Goal: Check status

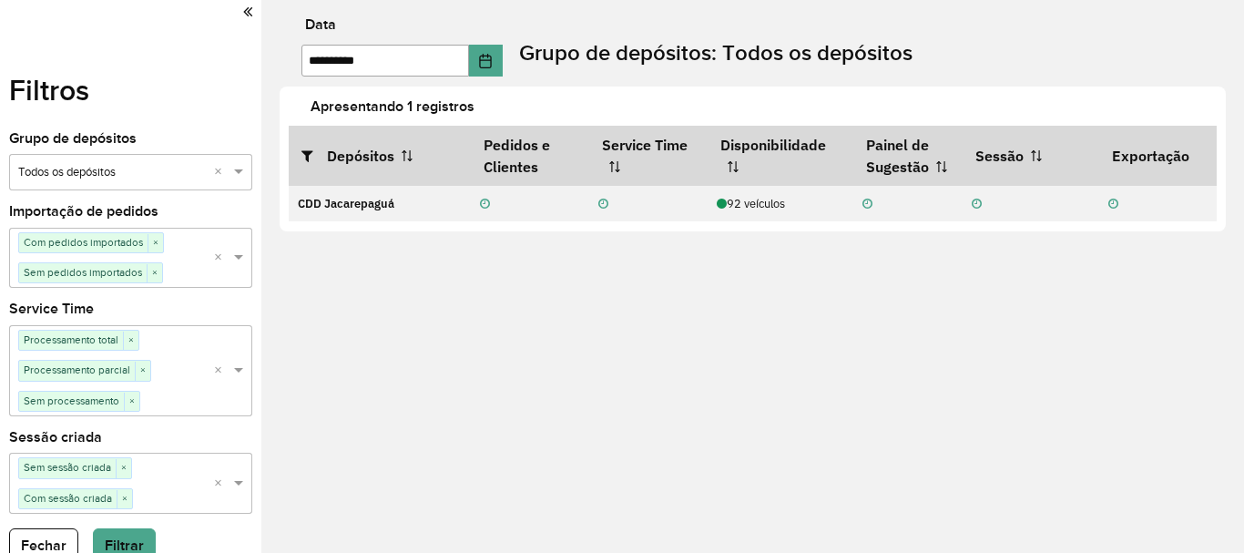
click at [243, 15] on icon at bounding box center [247, 12] width 9 height 16
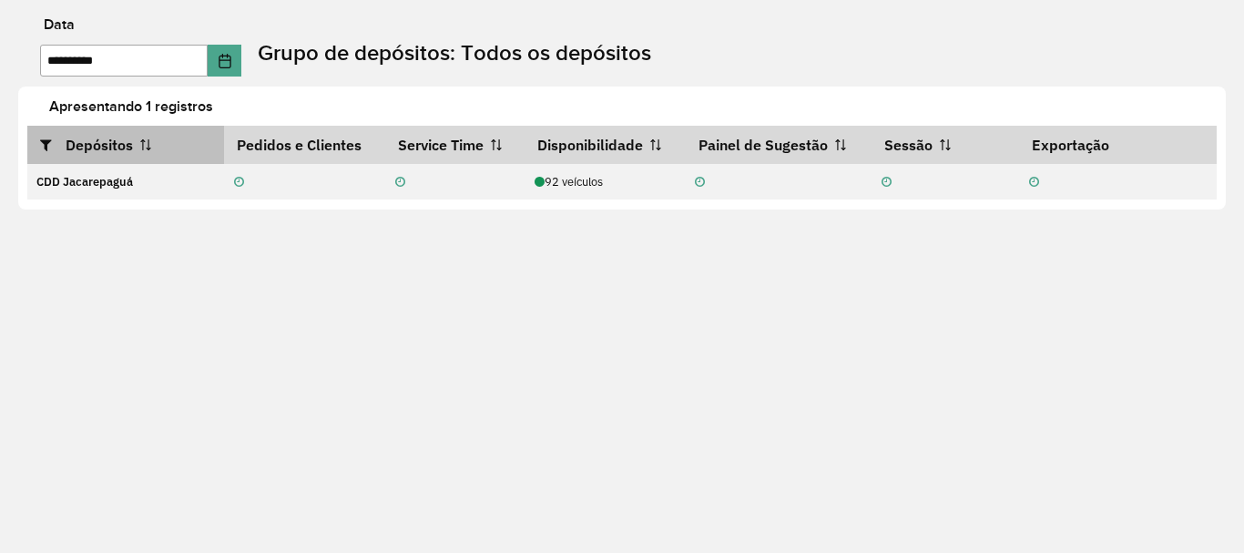
click at [76, 142] on th "Depósitos" at bounding box center [125, 145] width 197 height 38
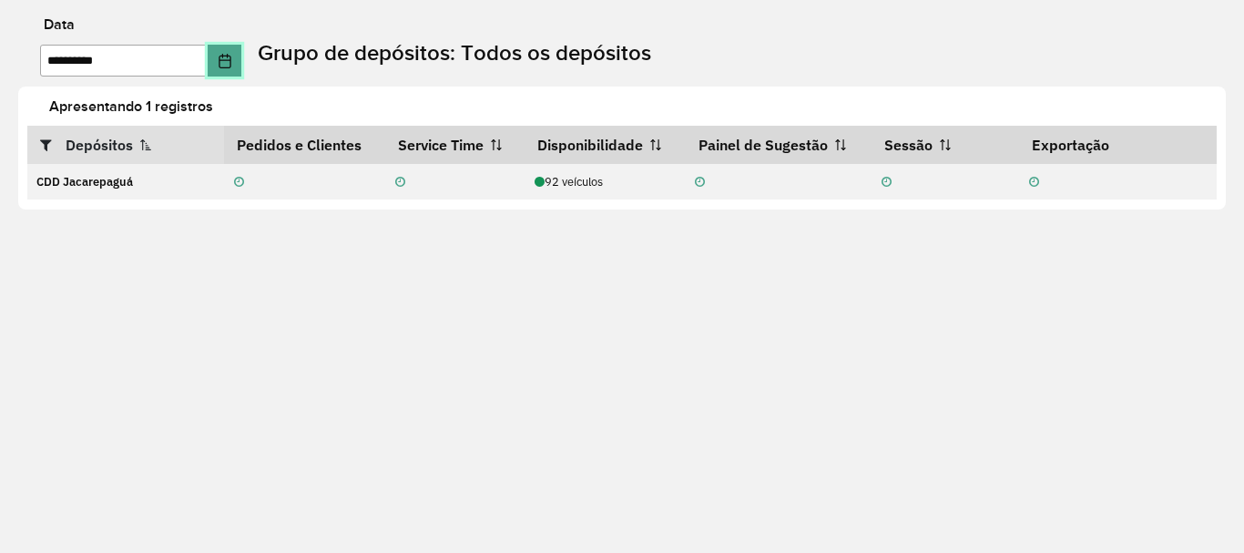
click at [232, 62] on icon "Choose Date" at bounding box center [225, 61] width 15 height 15
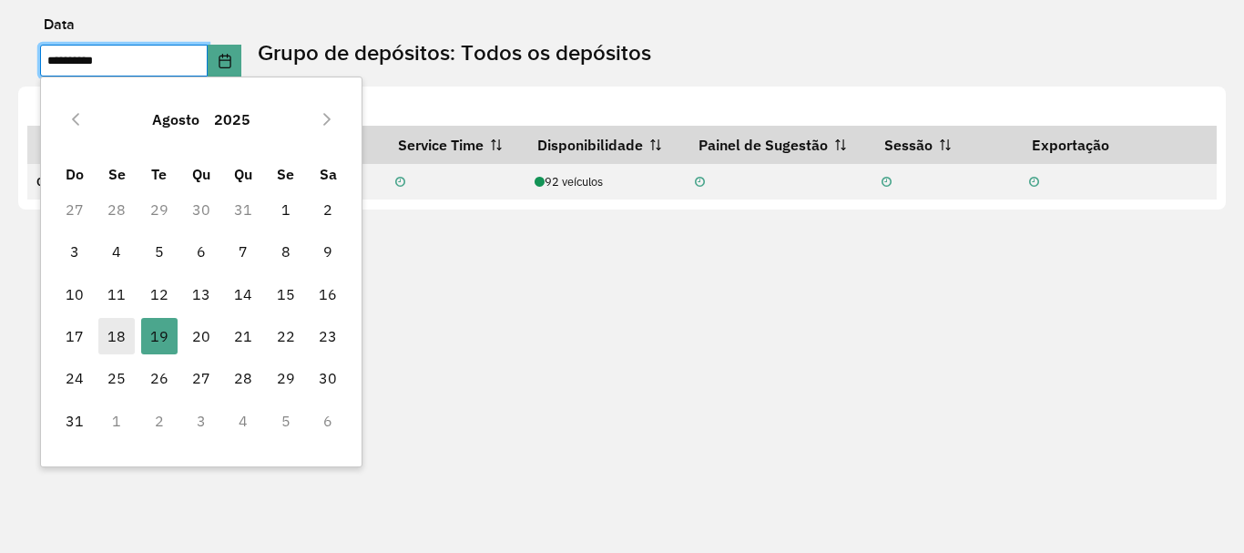
click at [114, 330] on span "18" at bounding box center [116, 336] width 36 height 36
type input "**********"
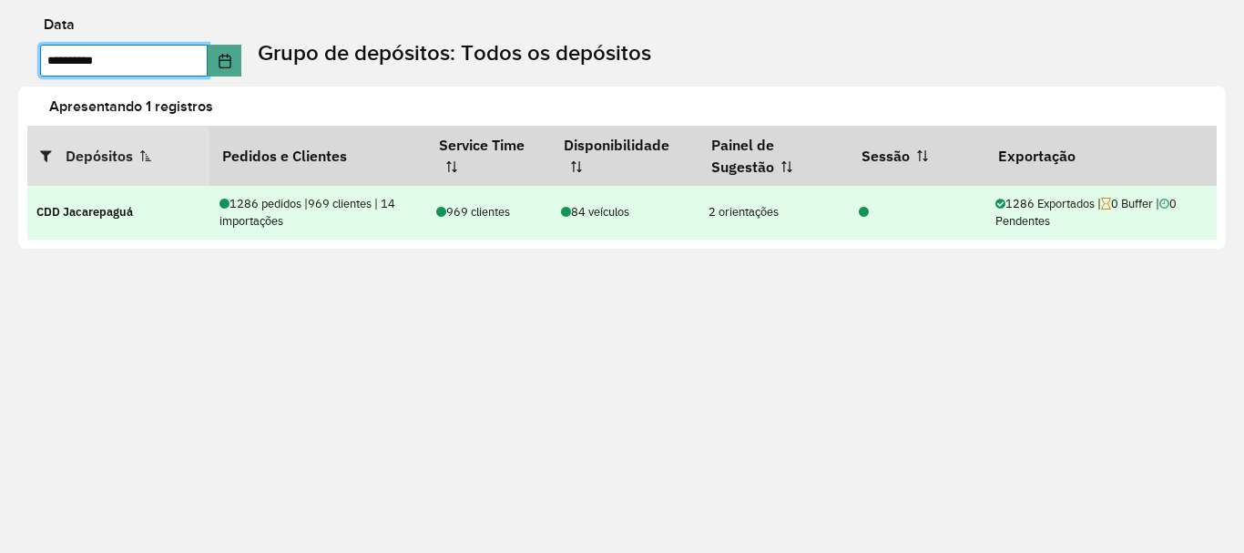
click at [285, 205] on div "1286 pedidos | 969 clientes | 14 importações" at bounding box center [319, 212] width 198 height 35
